Goal: Task Accomplishment & Management: Manage account settings

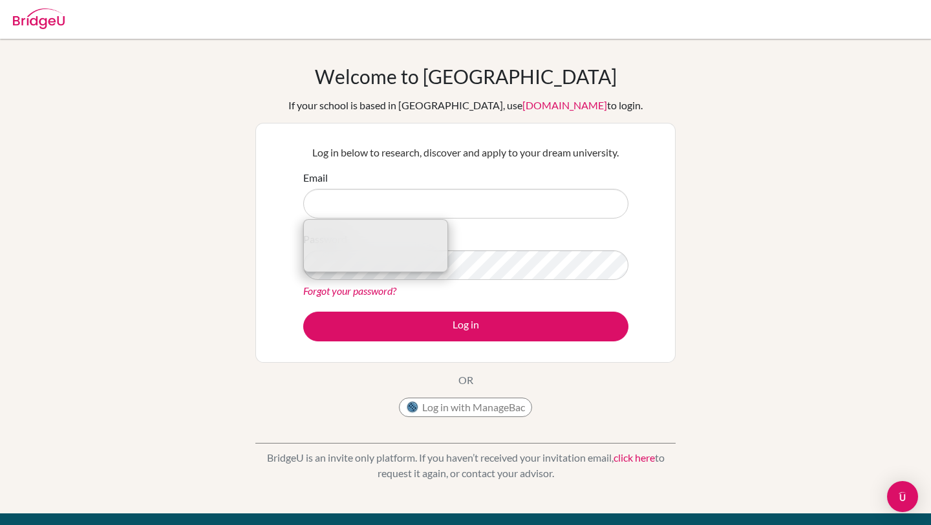
drag, startPoint x: 0, startPoint y: 0, endPoint x: 455, endPoint y: 208, distance: 499.8
click at [455, 208] on input "Email" at bounding box center [465, 204] width 325 height 30
click at [706, 209] on div "Welcome to BridgeU If your school is based in China, use app.bridge-u.com.cn to…" at bounding box center [465, 276] width 931 height 423
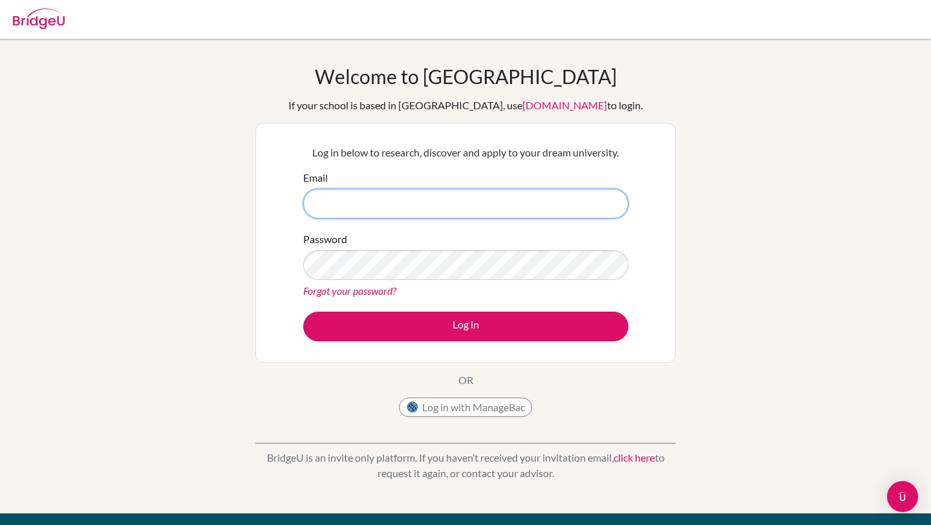
click at [334, 201] on input "Email" at bounding box center [465, 204] width 325 height 30
type input "[EMAIL_ADDRESS][DOMAIN_NAME]"
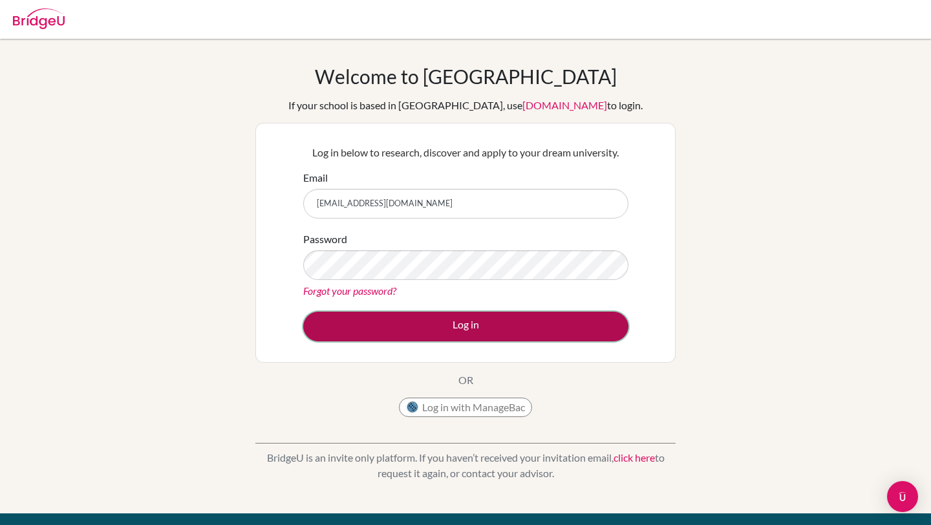
click at [431, 332] on button "Log in" at bounding box center [465, 327] width 325 height 30
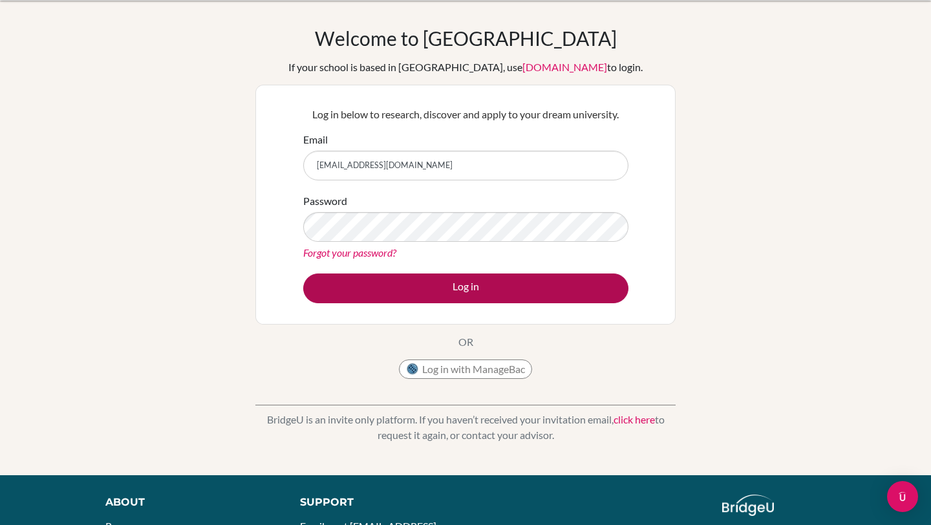
scroll to position [41, 0]
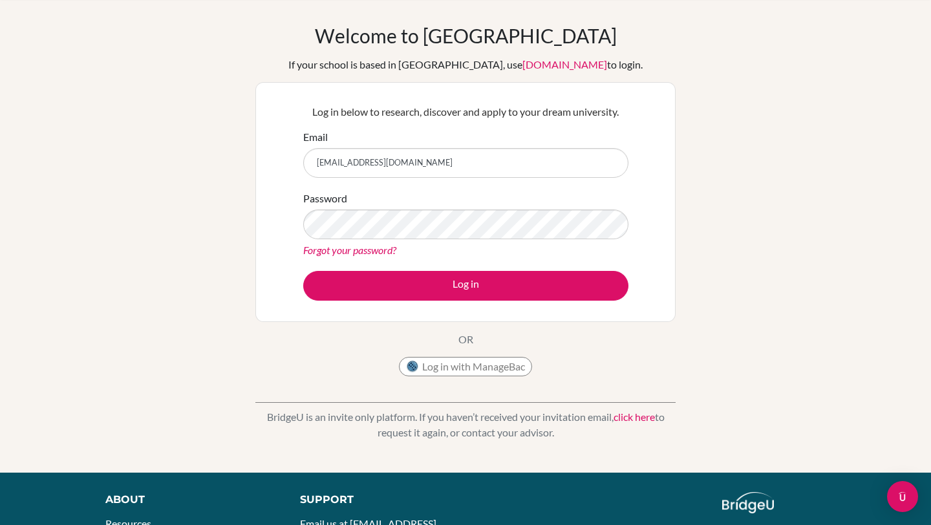
click at [325, 158] on input "[EMAIL_ADDRESS][DOMAIN_NAME]" at bounding box center [465, 163] width 325 height 30
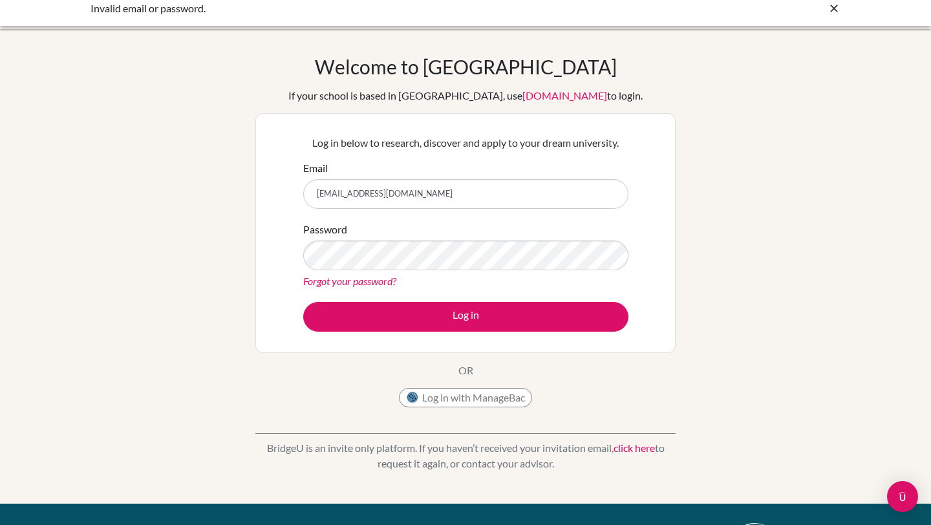
scroll to position [9, 0]
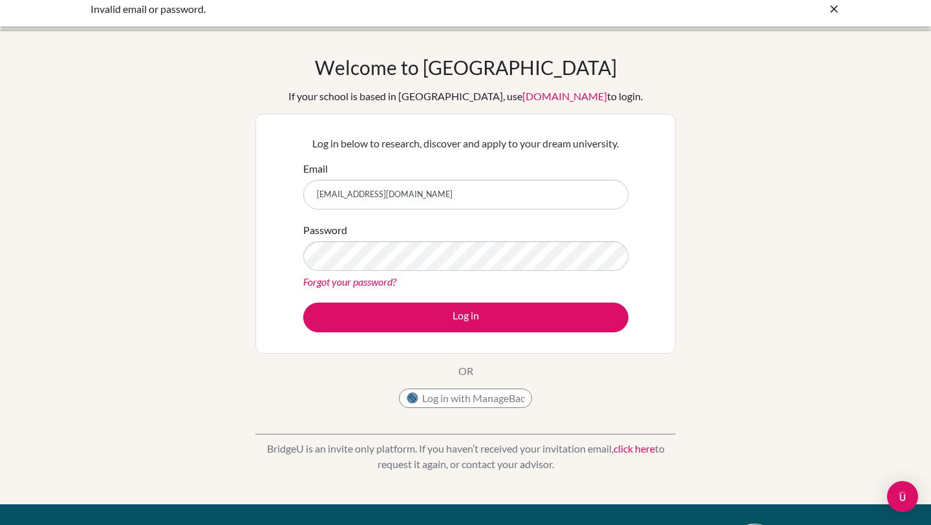
click at [530, 98] on link "[DOMAIN_NAME]" at bounding box center [565, 96] width 85 height 12
